Goal: Answer question/provide support

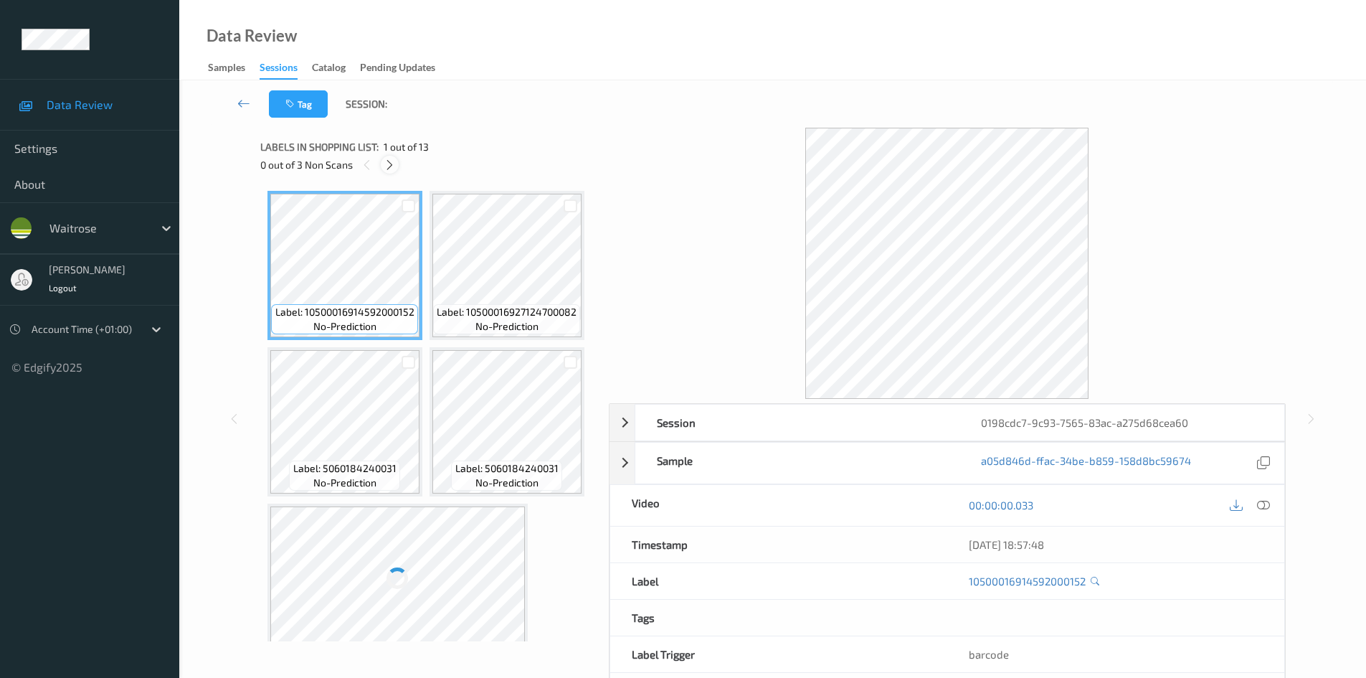
click at [392, 169] on icon at bounding box center [390, 165] width 12 height 13
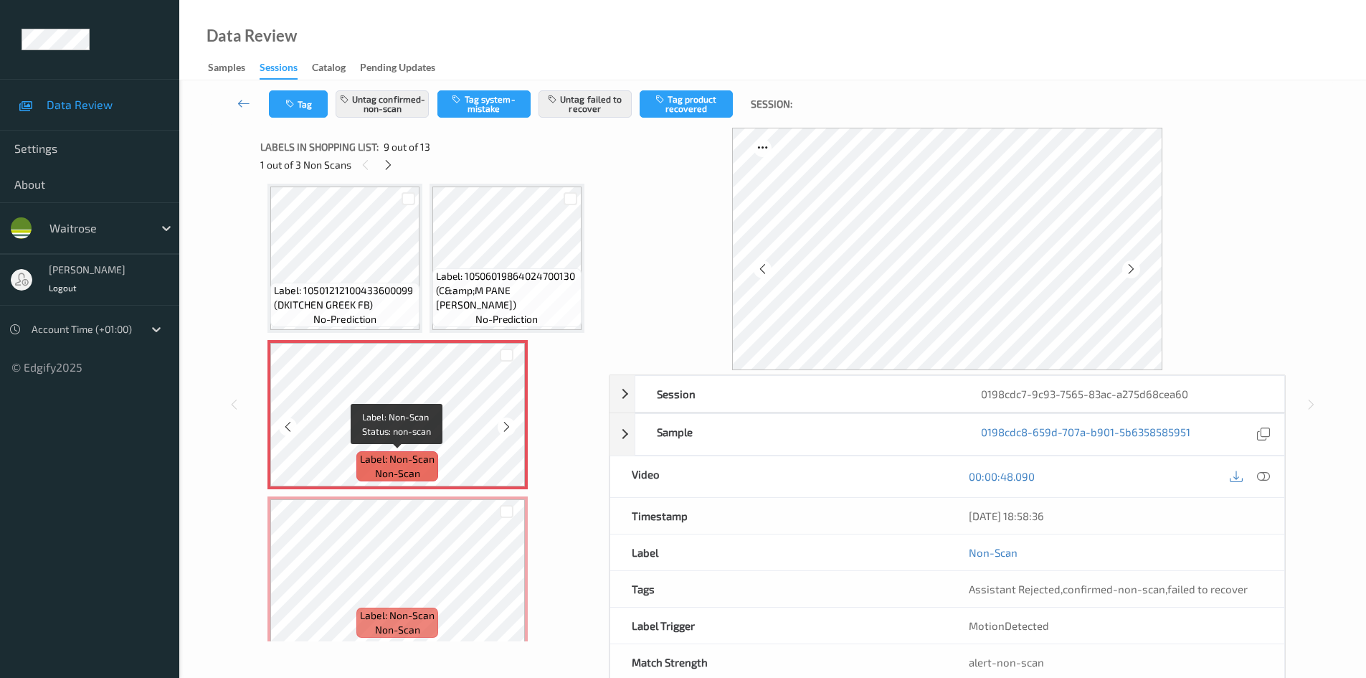
scroll to position [548, 0]
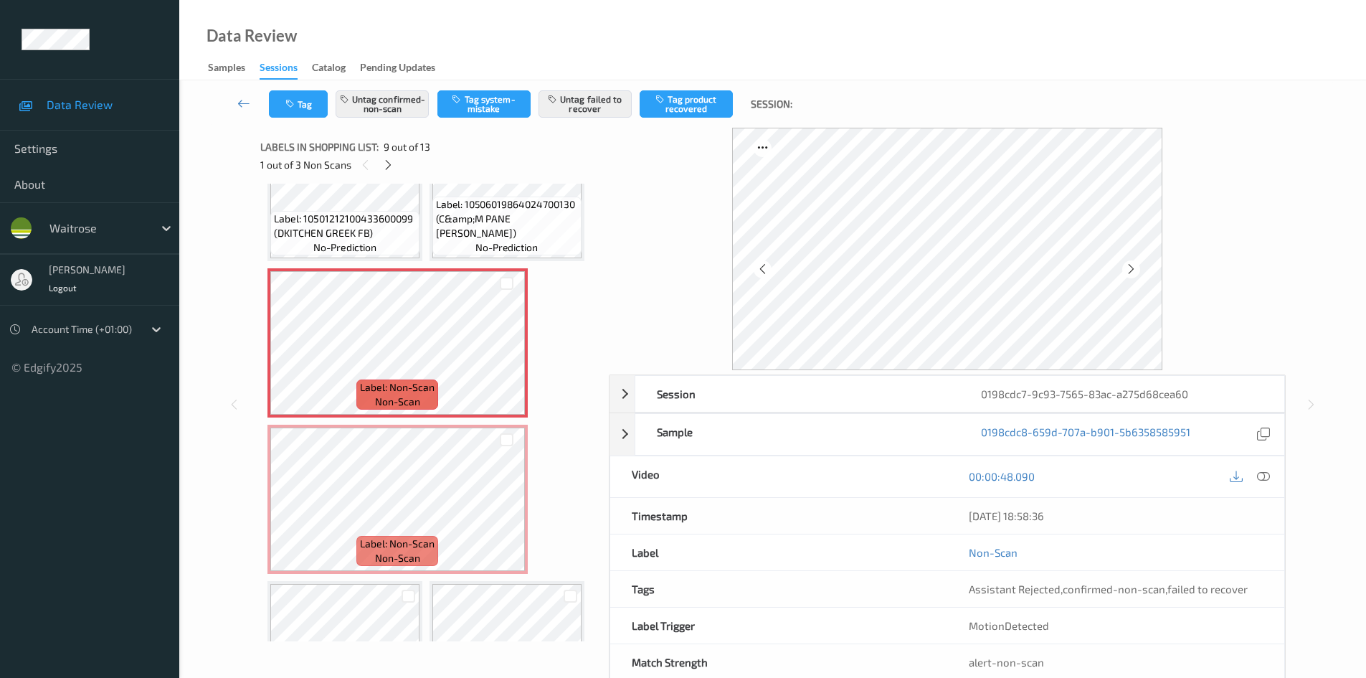
click at [434, 335] on div "Label: 10500016914592000152 (WR D/STYLE COLESLAW) no-prediction Label: 10500016…" at bounding box center [430, 265] width 324 height 1244
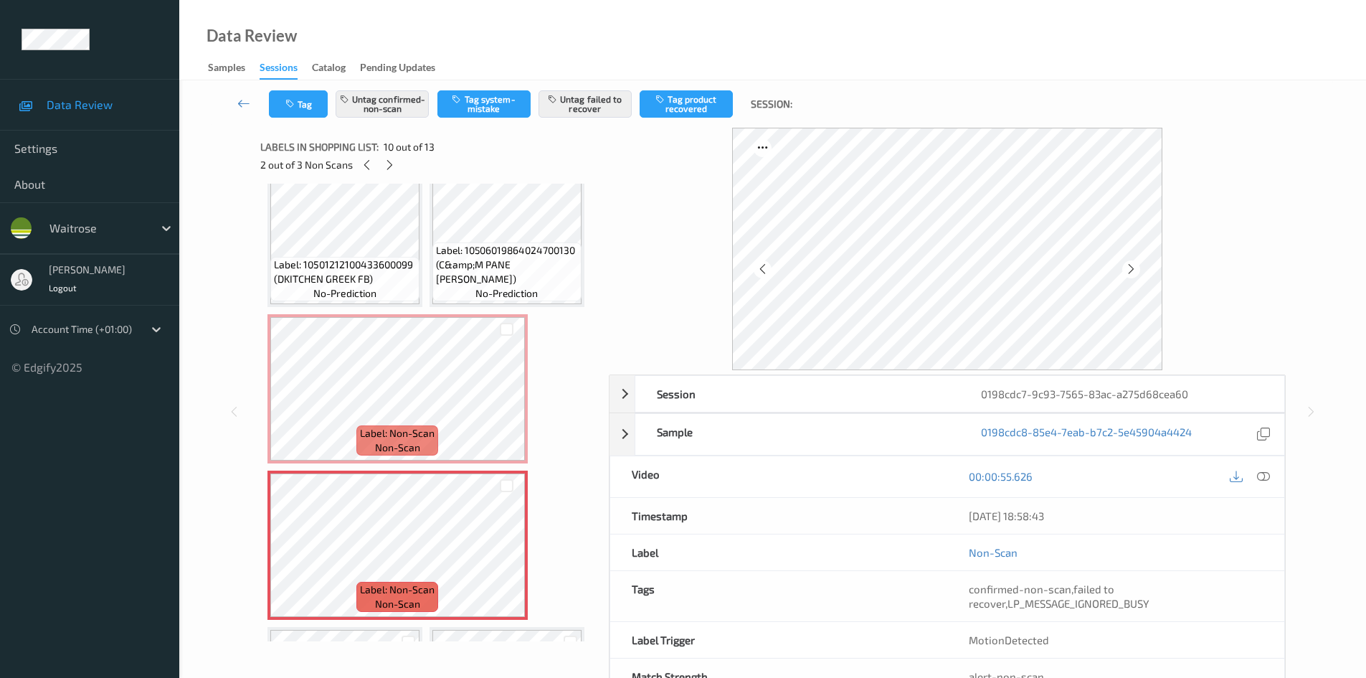
scroll to position [430, 0]
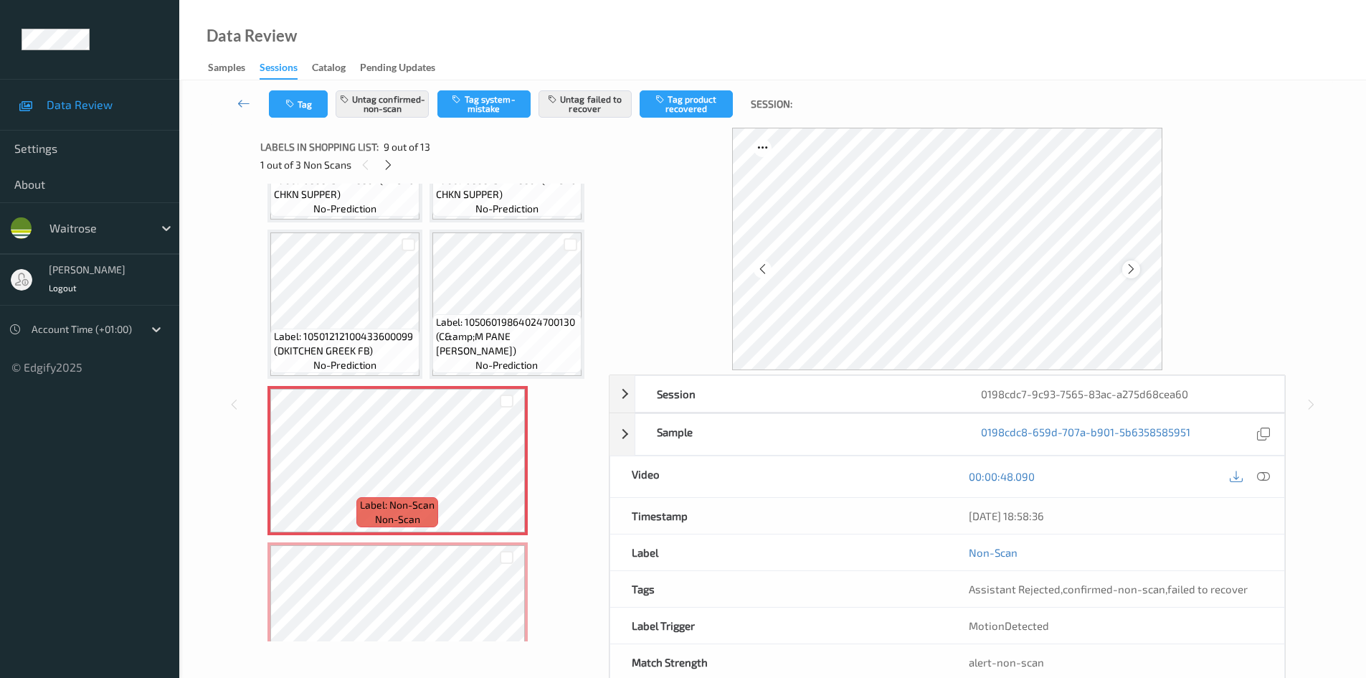
click at [719, 263] on icon at bounding box center [1131, 268] width 12 height 13
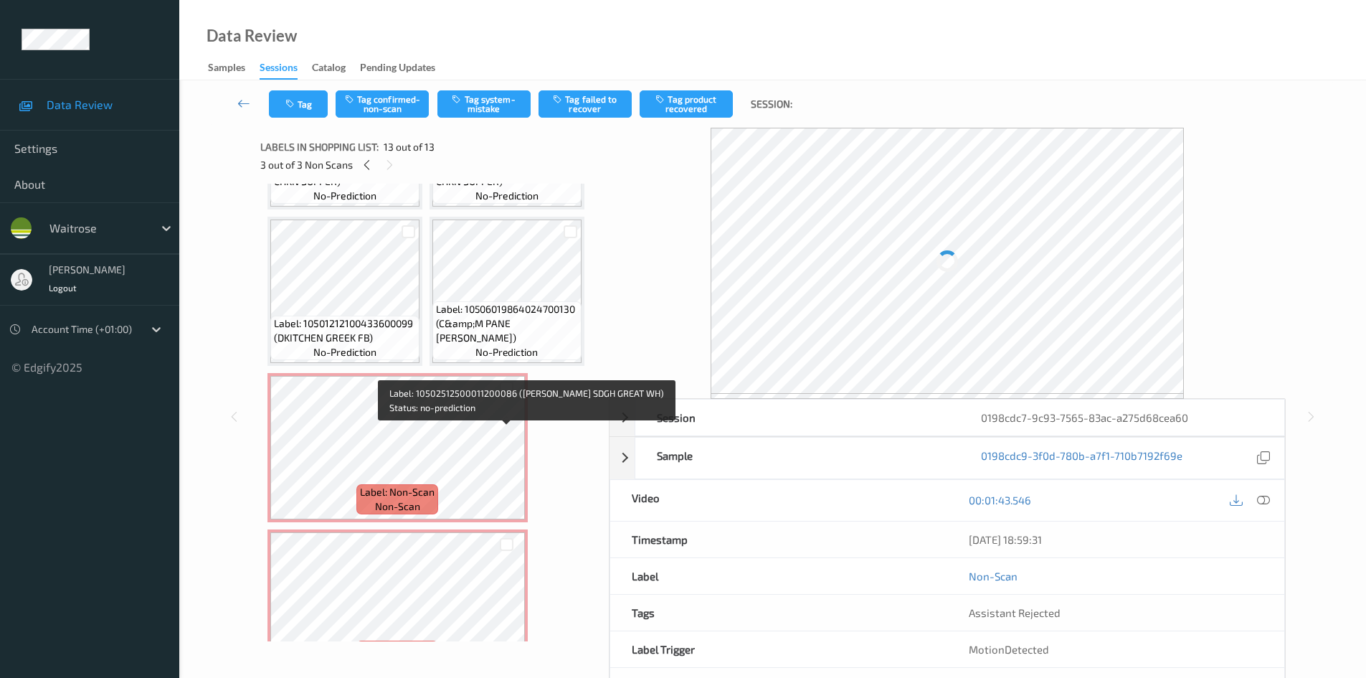
scroll to position [442, 0]
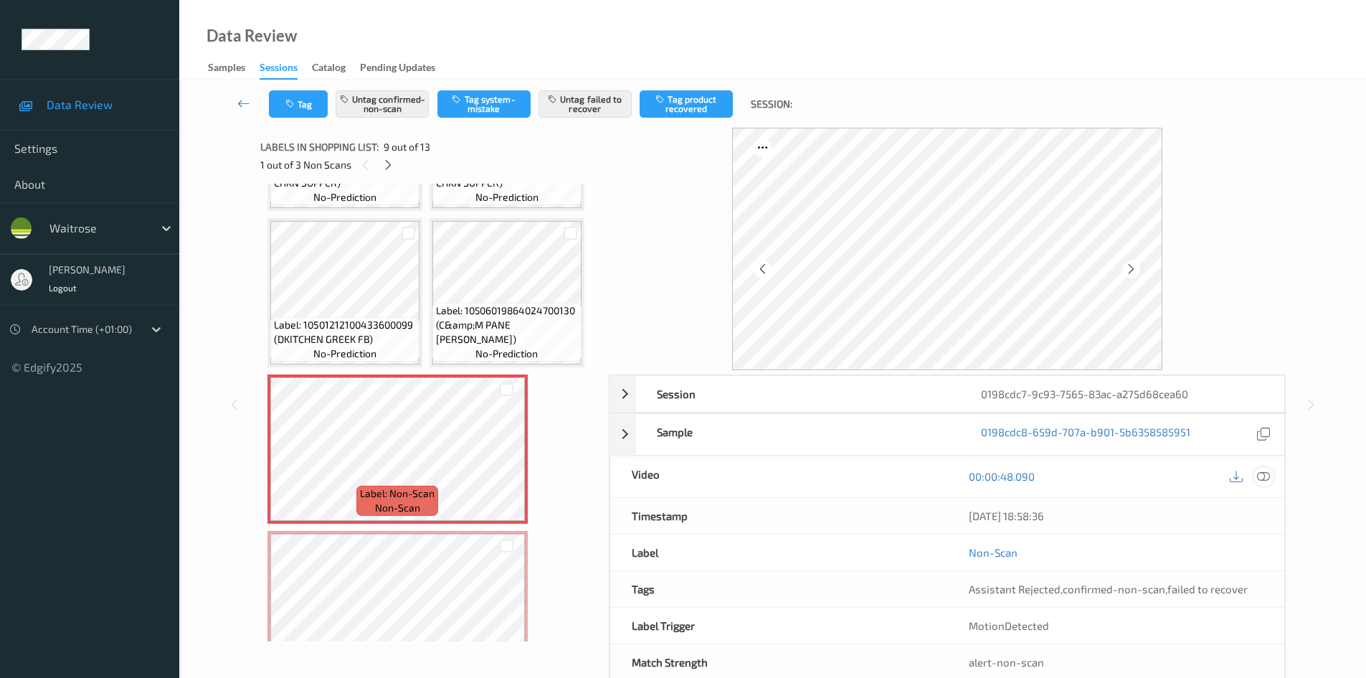
click at [719, 335] on icon at bounding box center [1263, 476] width 13 height 13
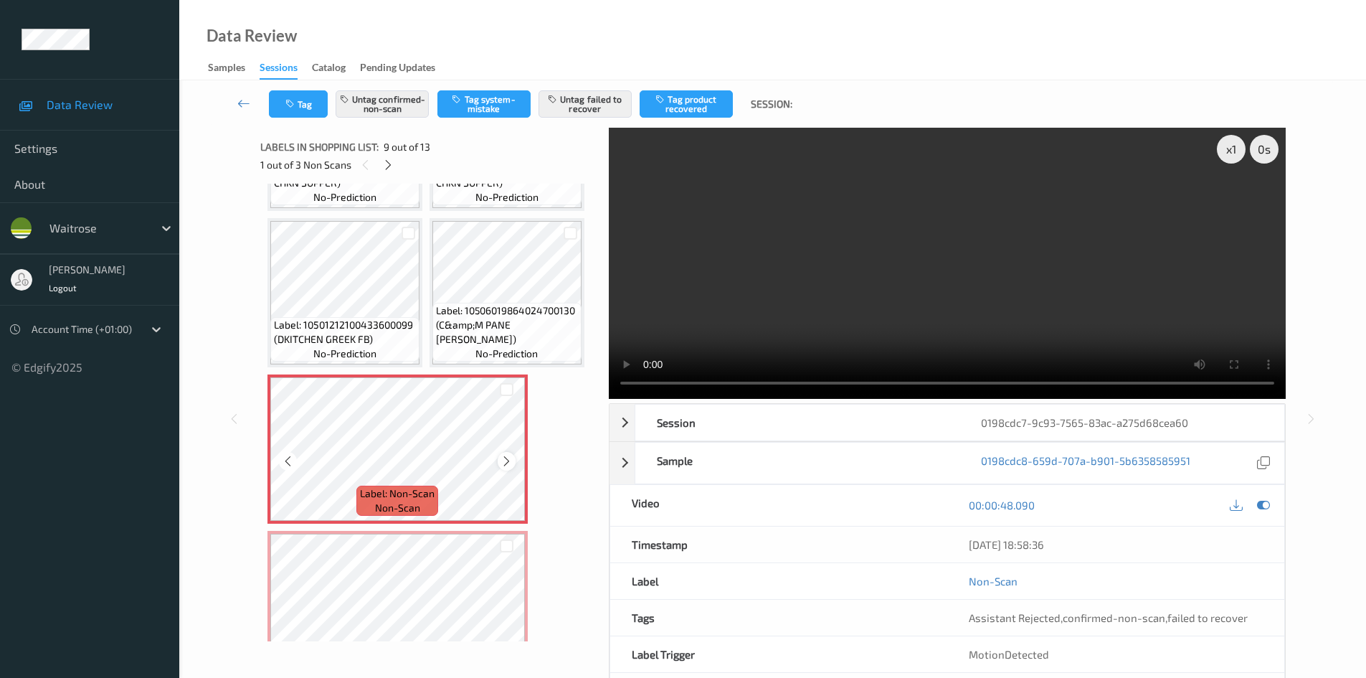
click at [510, 335] on icon at bounding box center [507, 461] width 12 height 13
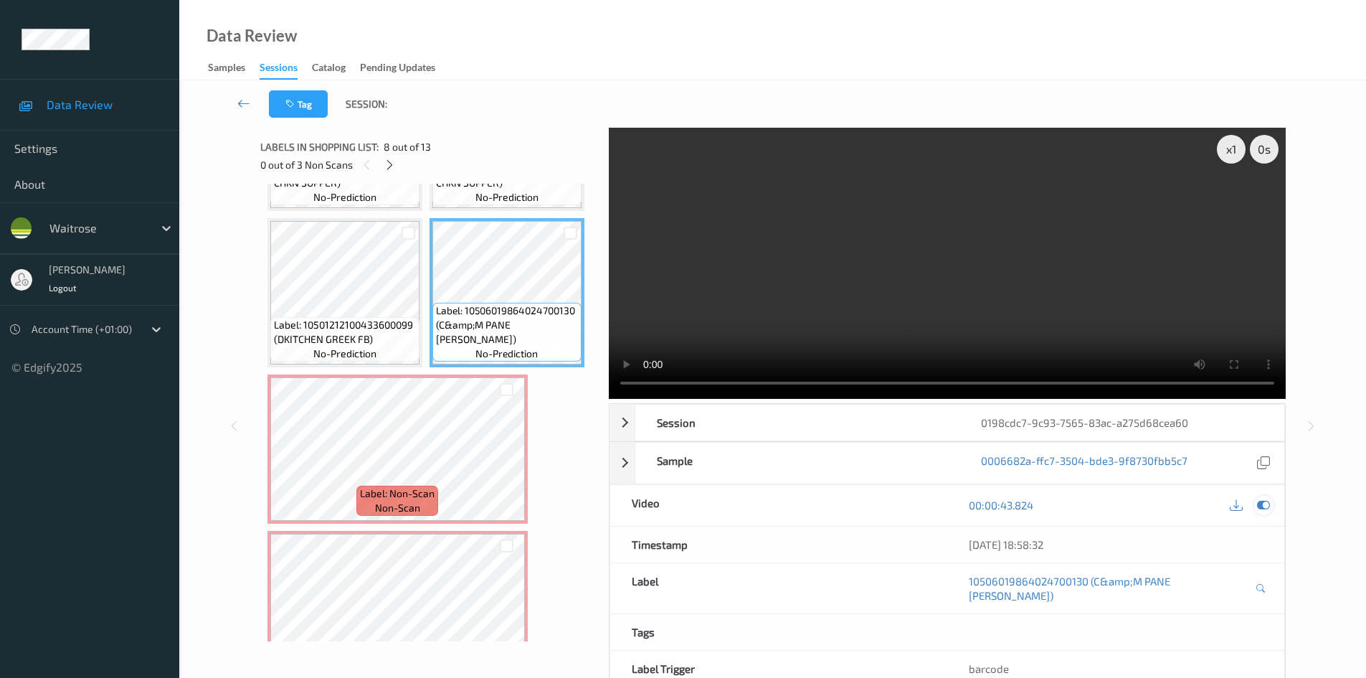
click at [719, 335] on icon at bounding box center [1263, 504] width 13 height 13
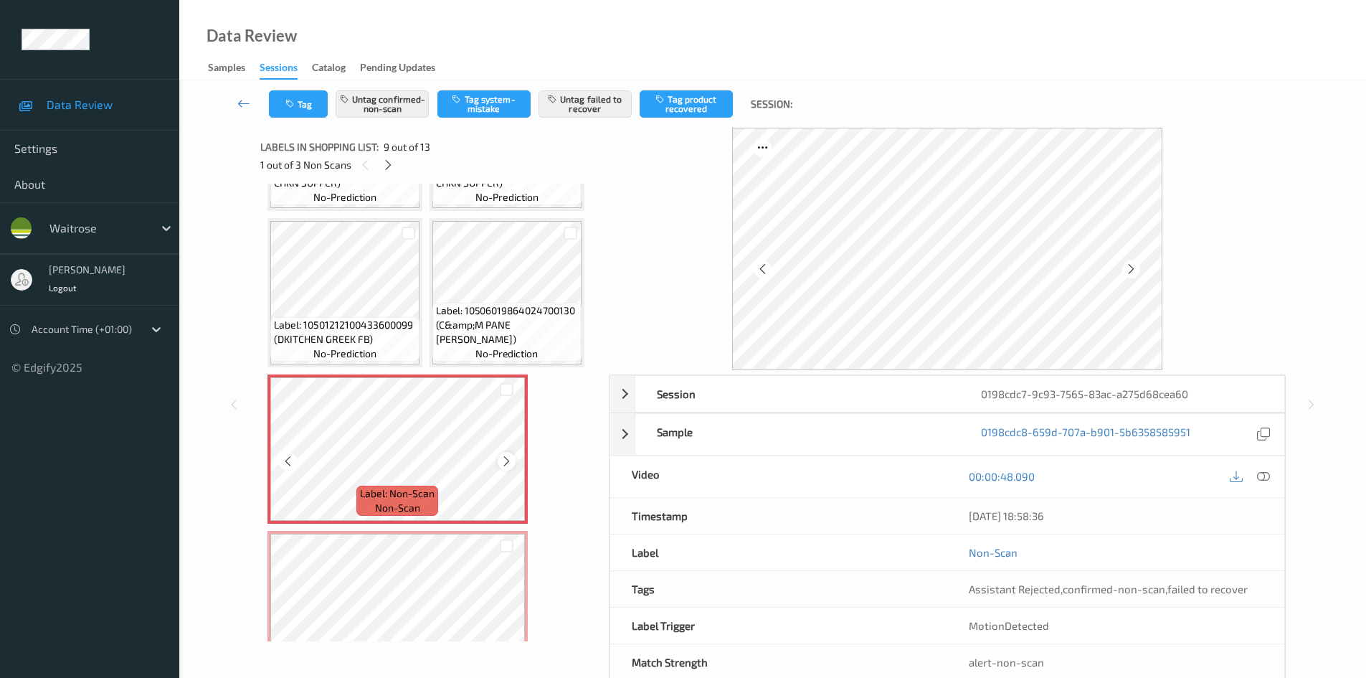
click at [503, 335] on icon at bounding box center [507, 461] width 12 height 13
click at [508, 335] on icon at bounding box center [507, 461] width 12 height 13
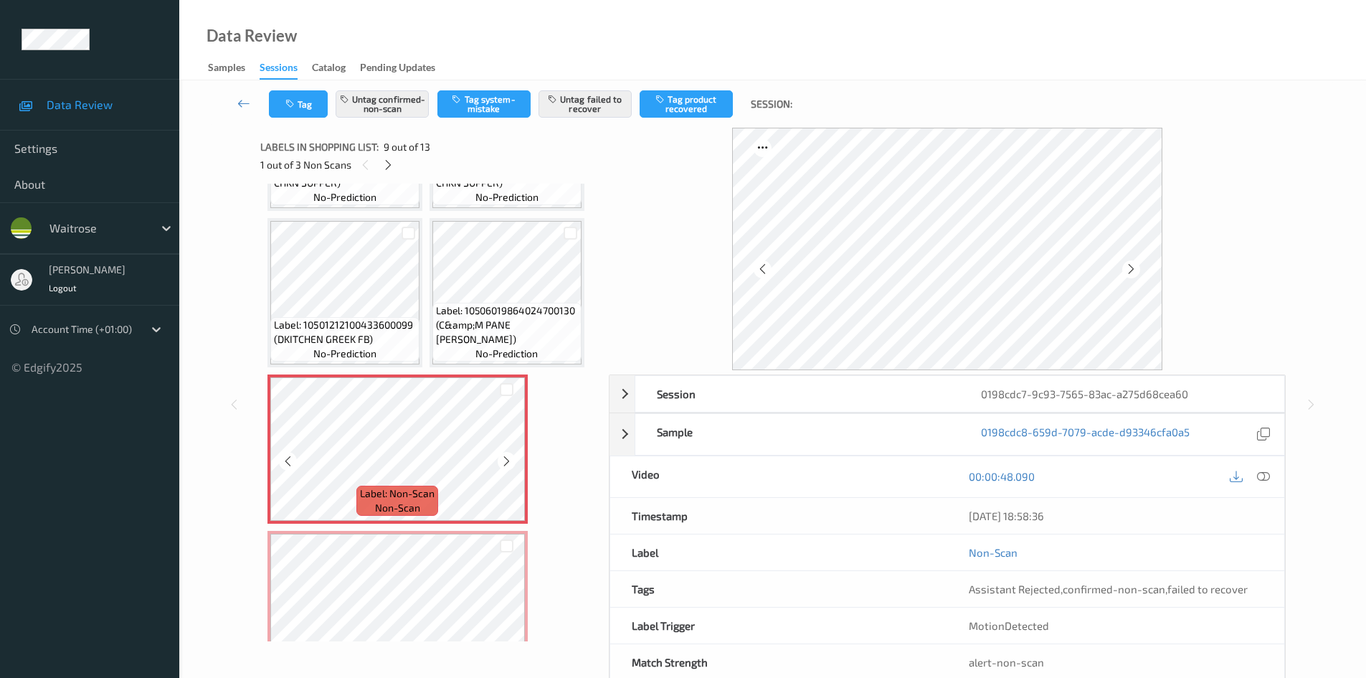
click at [508, 335] on icon at bounding box center [507, 461] width 12 height 13
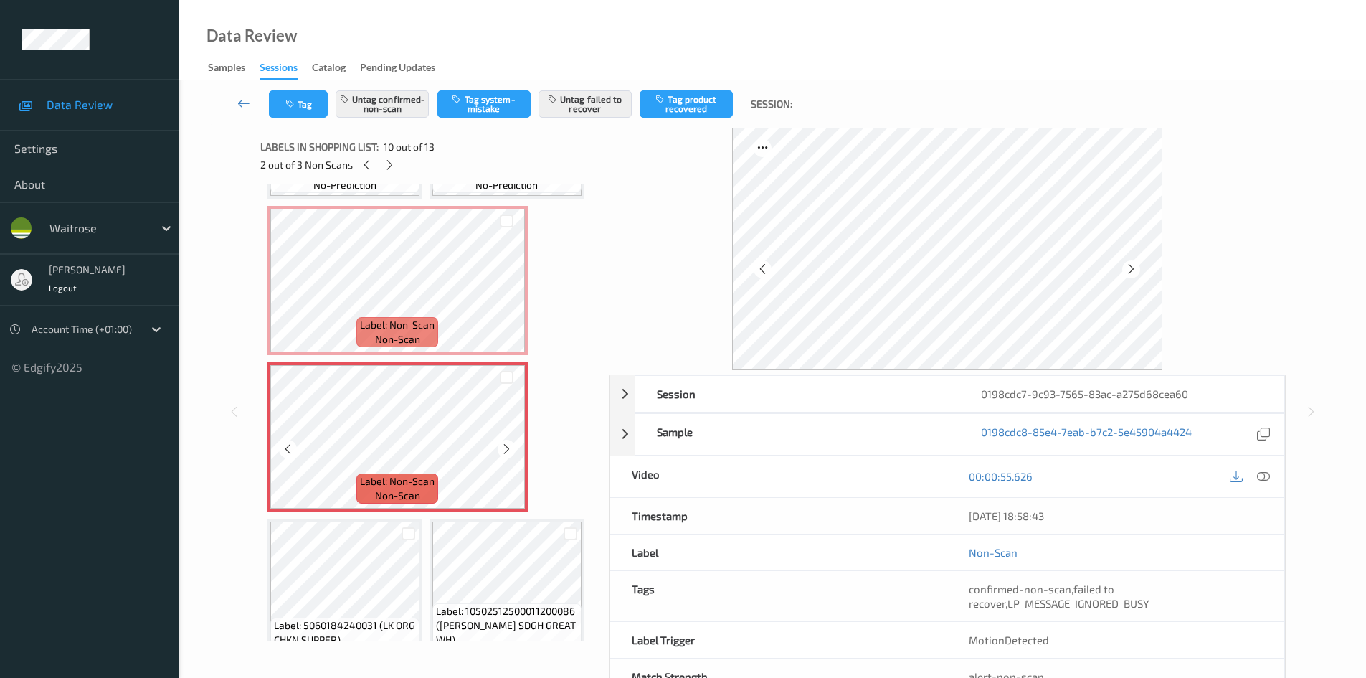
scroll to position [585, 0]
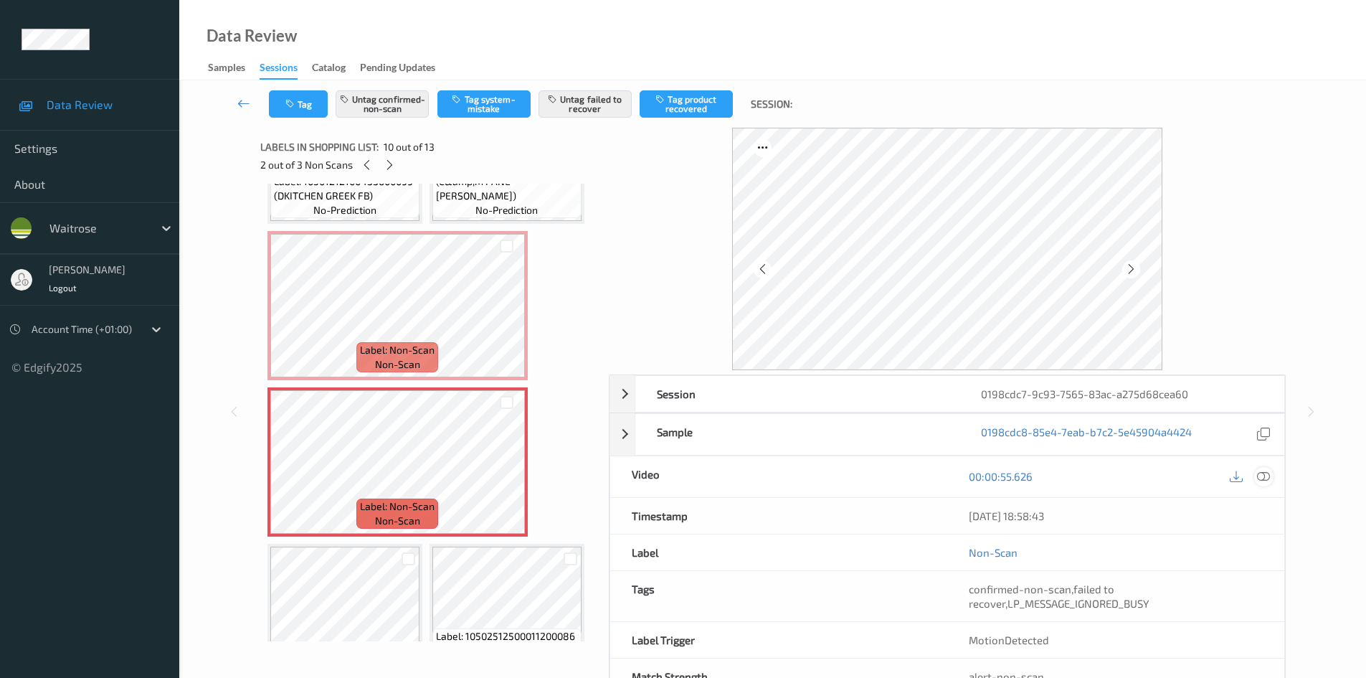
click at [719, 335] on icon at bounding box center [1263, 476] width 13 height 13
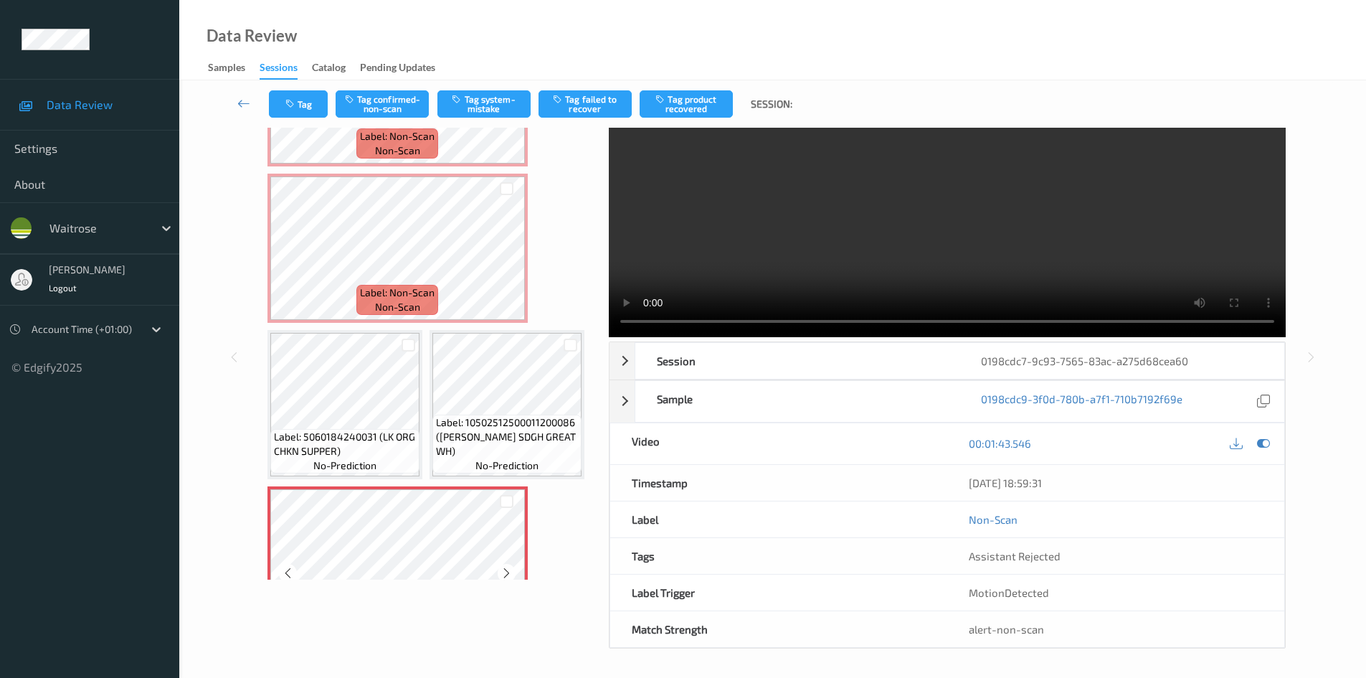
scroll to position [657, 0]
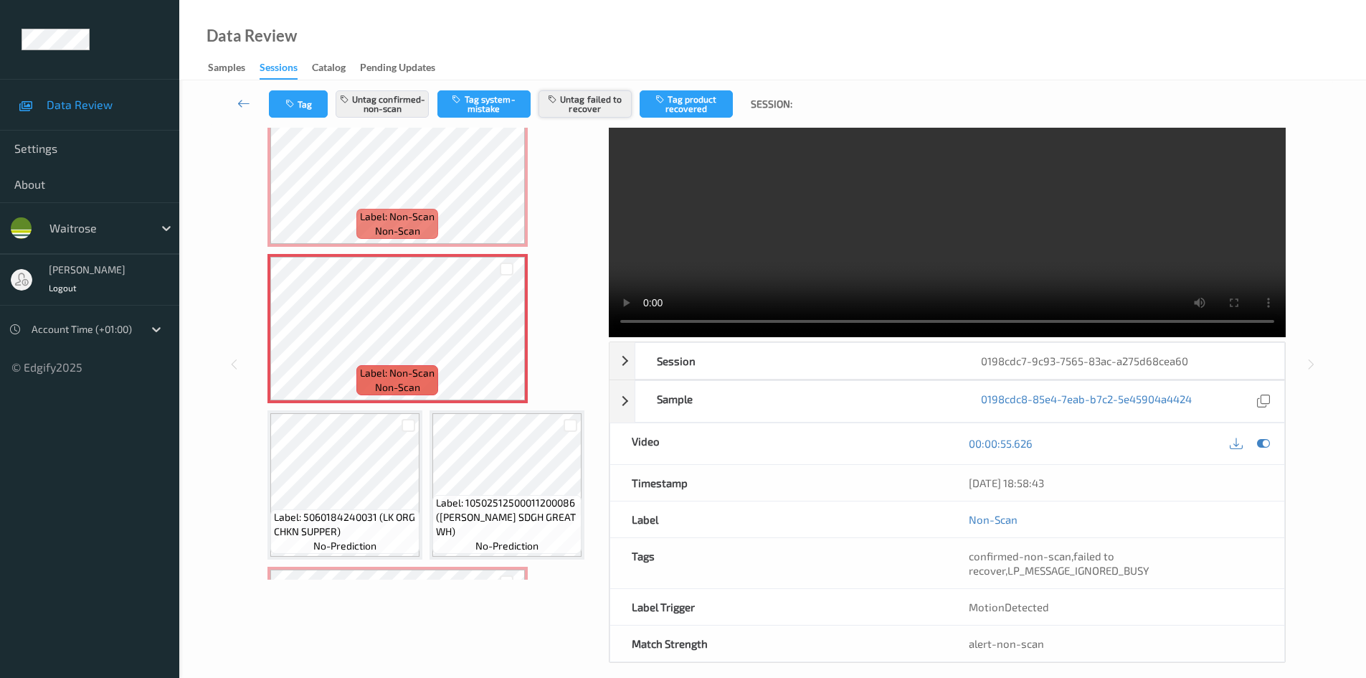
click at [572, 99] on button "Untag failed to recover" at bounding box center [585, 103] width 93 height 27
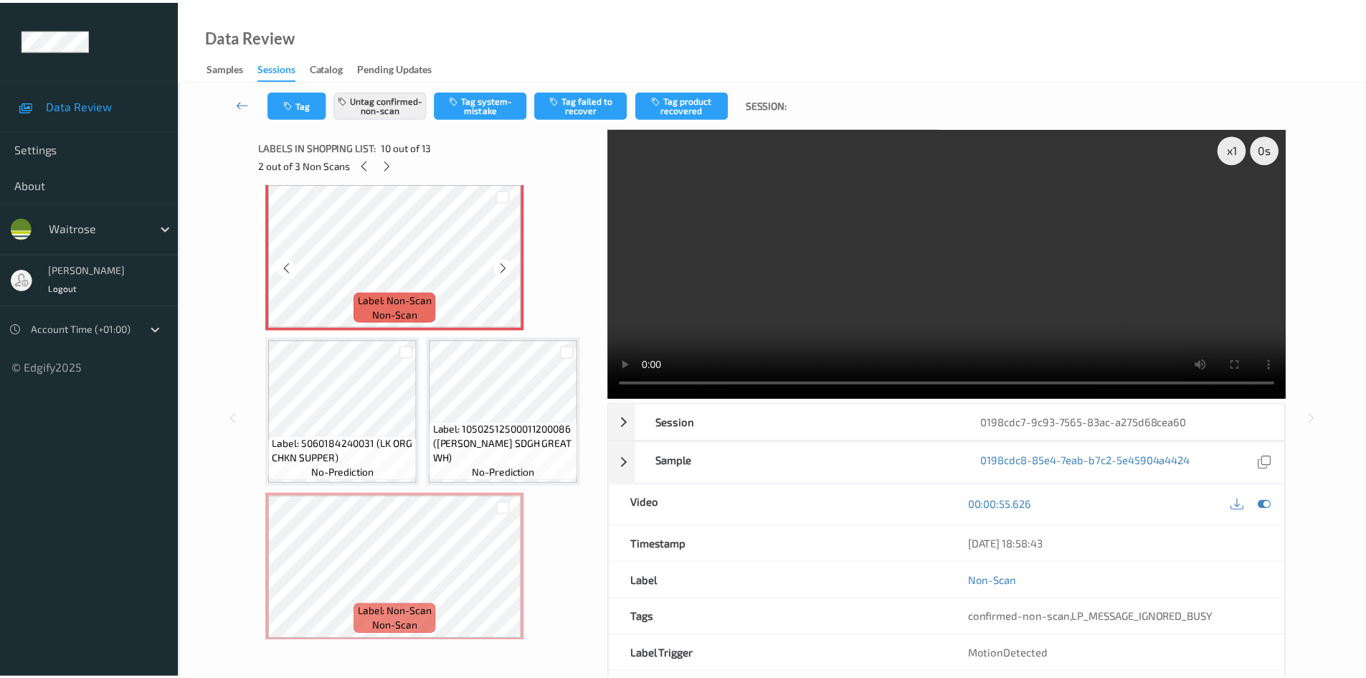
scroll to position [800, 0]
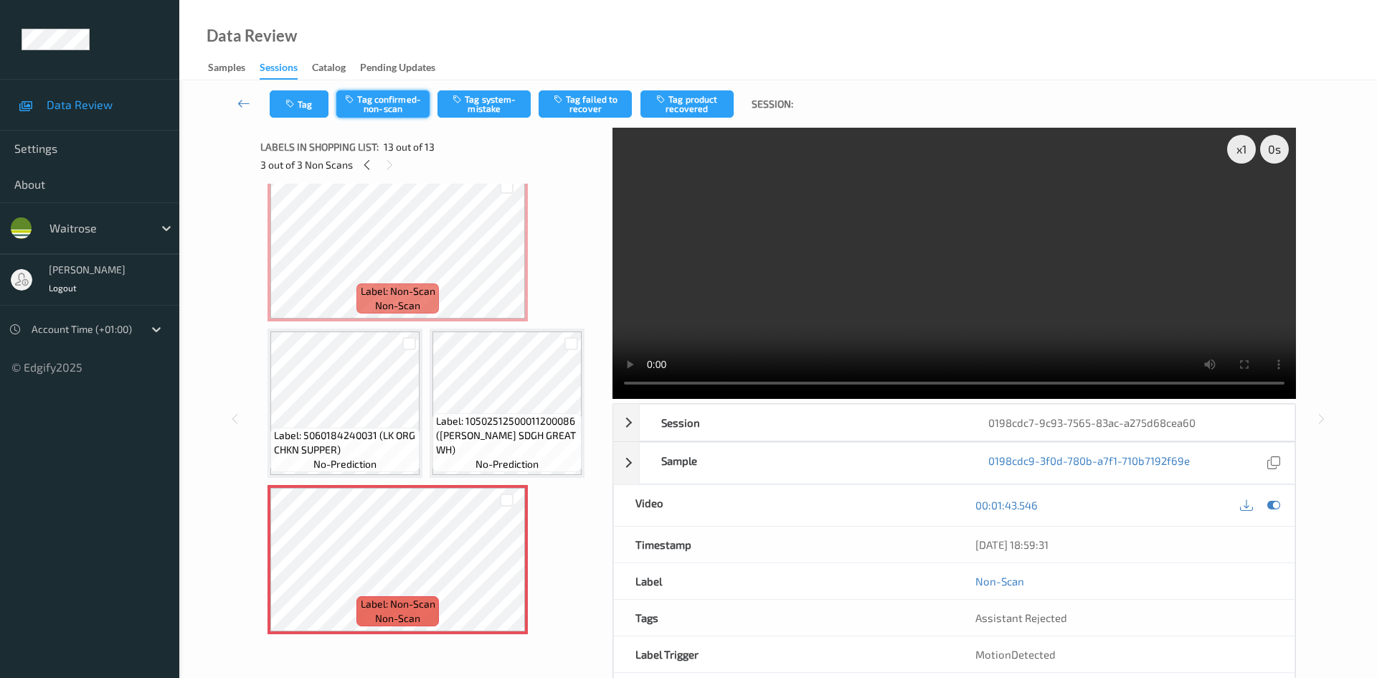
click at [410, 110] on button "Tag confirmed-non-scan" at bounding box center [382, 103] width 93 height 27
